Goal: Task Accomplishment & Management: Use online tool/utility

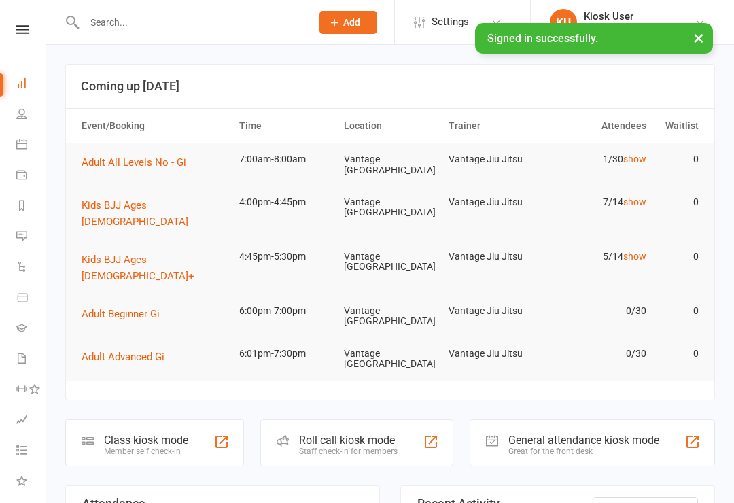
click at [150, 434] on div "Class kiosk mode" at bounding box center [146, 440] width 84 height 13
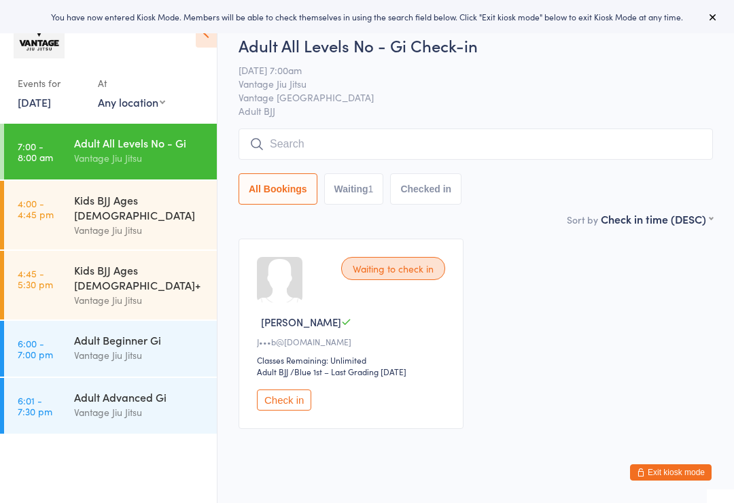
click at [367, 134] on input "search" at bounding box center [476, 144] width 475 height 31
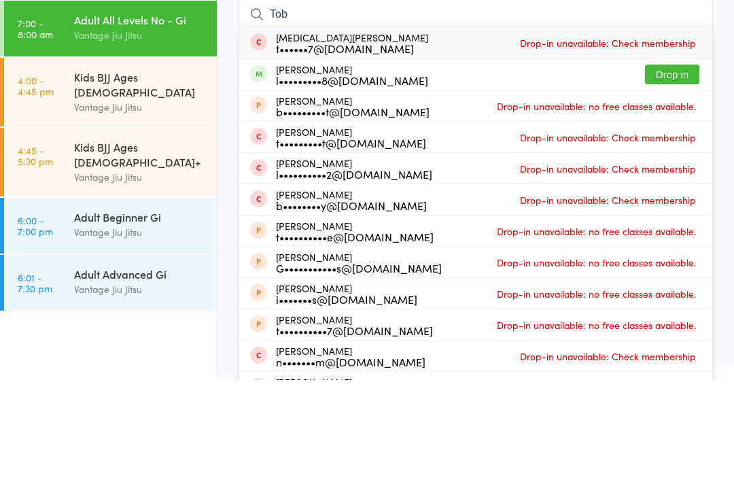
type input "Tob"
click at [656, 188] on button "Drop in" at bounding box center [672, 198] width 54 height 20
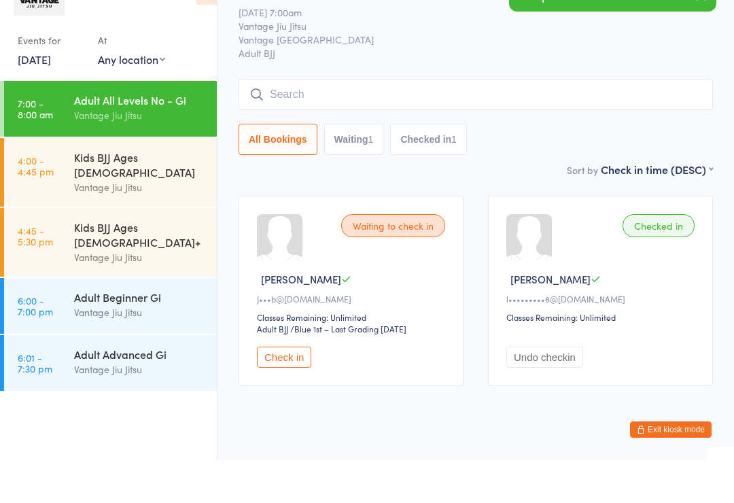
scroll to position [38, 0]
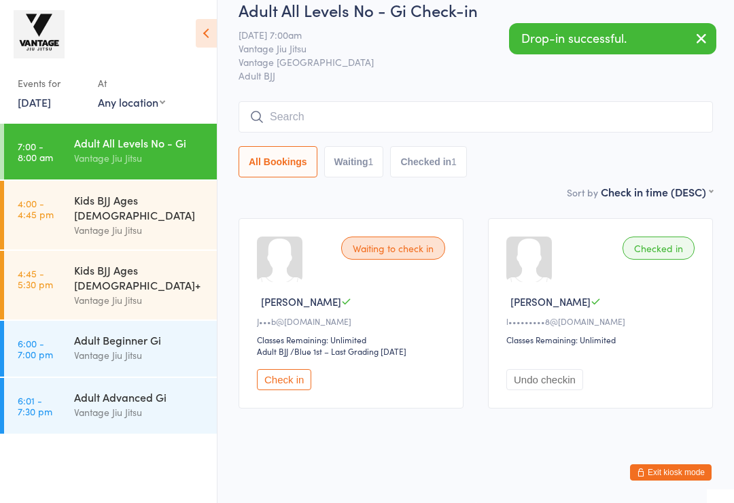
click at [321, 116] on input "search" at bounding box center [476, 116] width 475 height 31
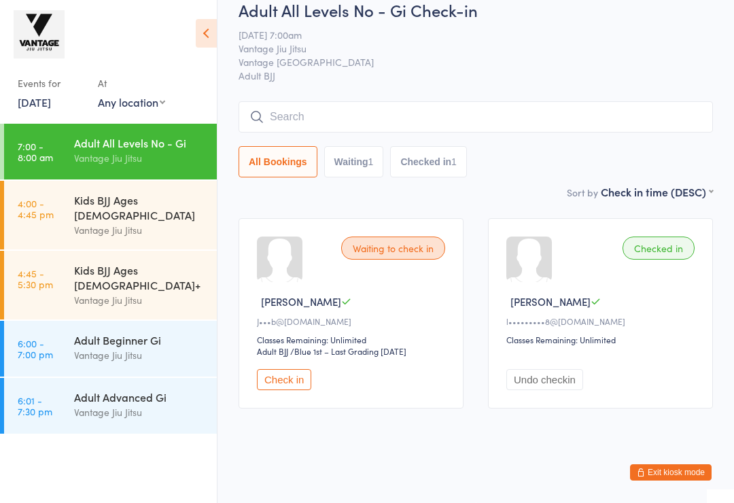
click at [396, 101] on input "search" at bounding box center [476, 116] width 475 height 31
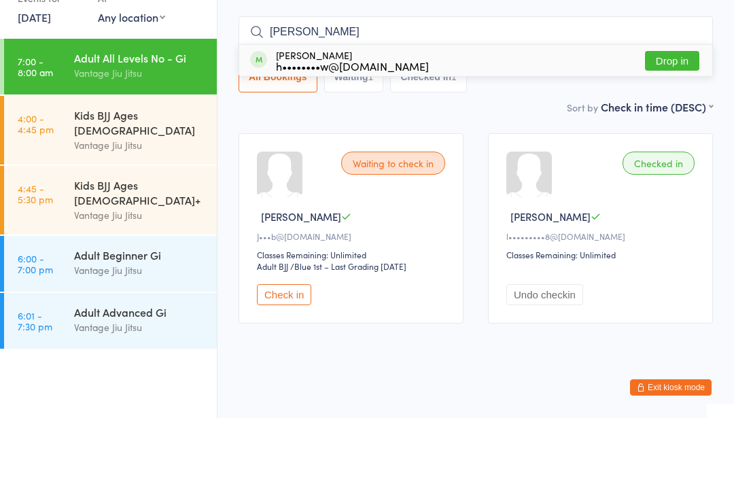
type input "Curt"
click at [675, 136] on button "Drop in" at bounding box center [672, 146] width 54 height 20
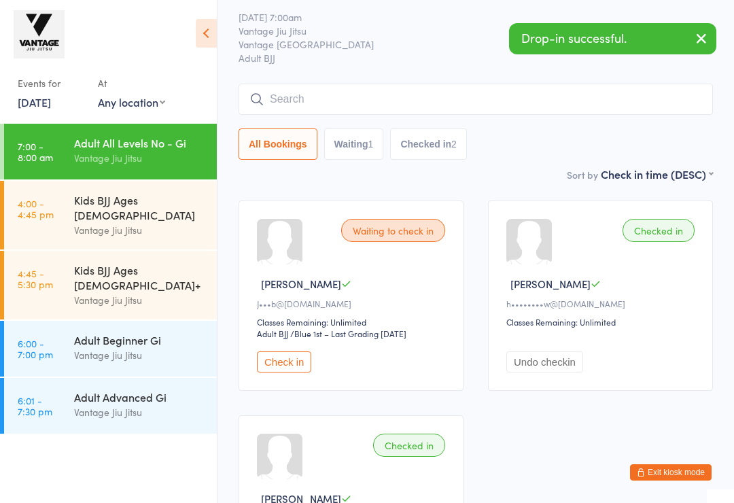
click at [365, 105] on input "search" at bounding box center [476, 99] width 475 height 31
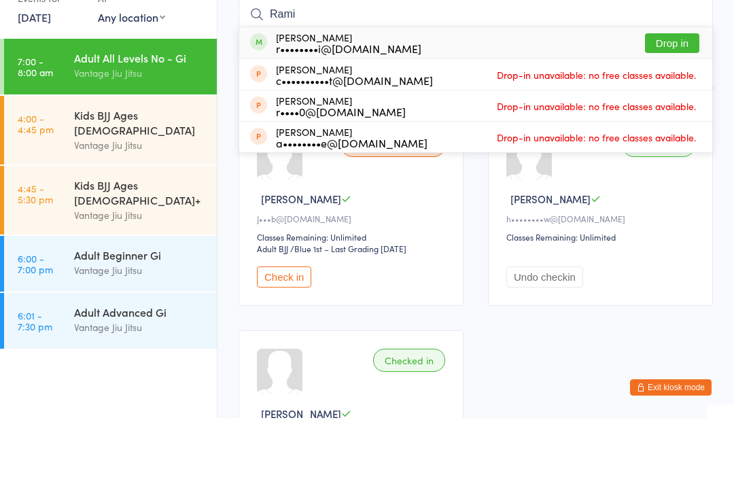
type input "Rami"
click at [692, 118] on button "Drop in" at bounding box center [672, 128] width 54 height 20
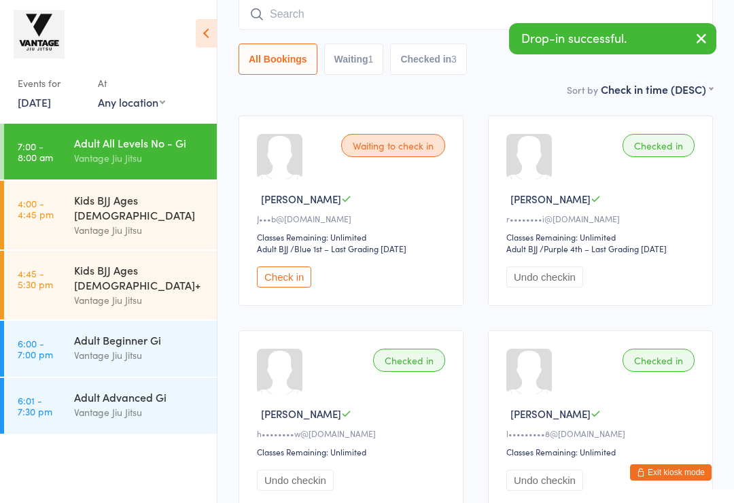
click at [283, 5] on input "search" at bounding box center [476, 14] width 475 height 31
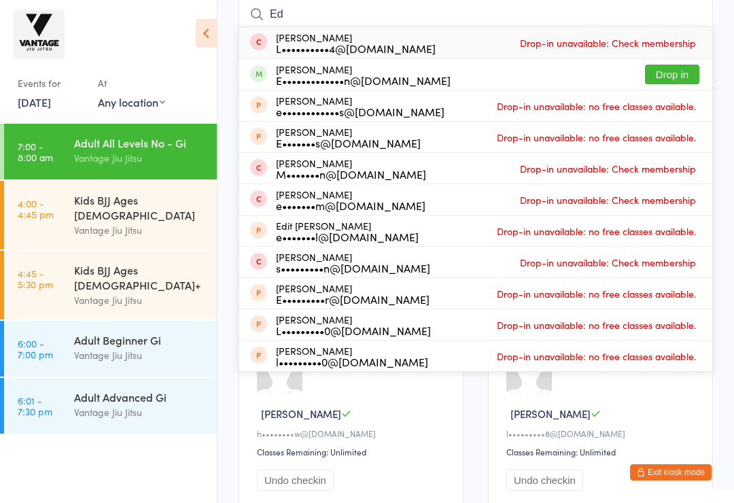
type input "Ed"
click at [677, 75] on button "Drop in" at bounding box center [672, 75] width 54 height 20
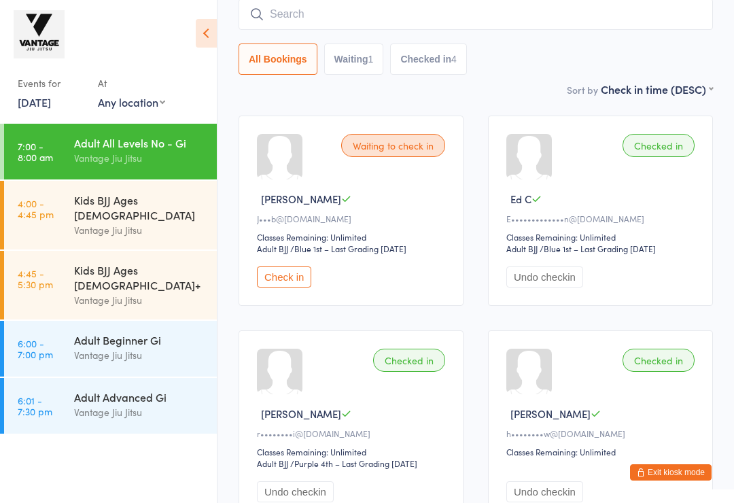
click at [447, 18] on input "search" at bounding box center [476, 14] width 475 height 31
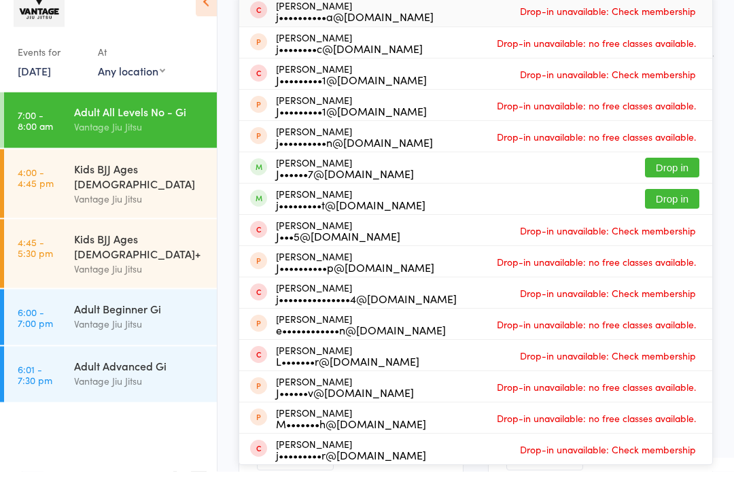
type input "Josh"
click at [675, 221] on button "Drop in" at bounding box center [672, 231] width 54 height 20
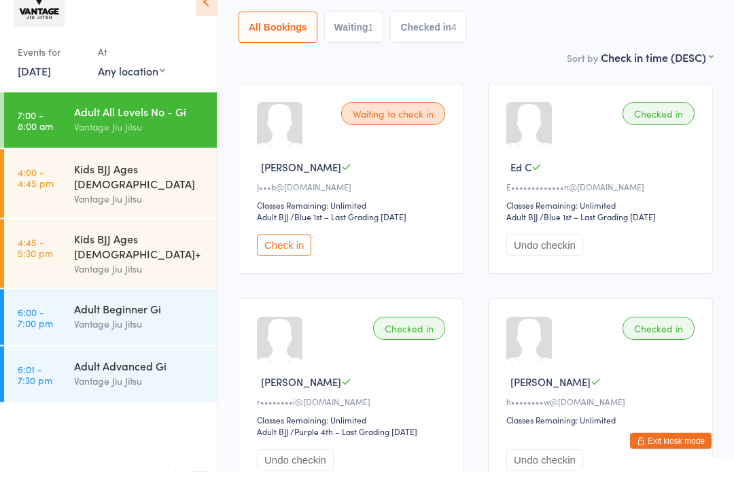
scroll to position [155, 0]
